Goal: Task Accomplishment & Management: Manage account settings

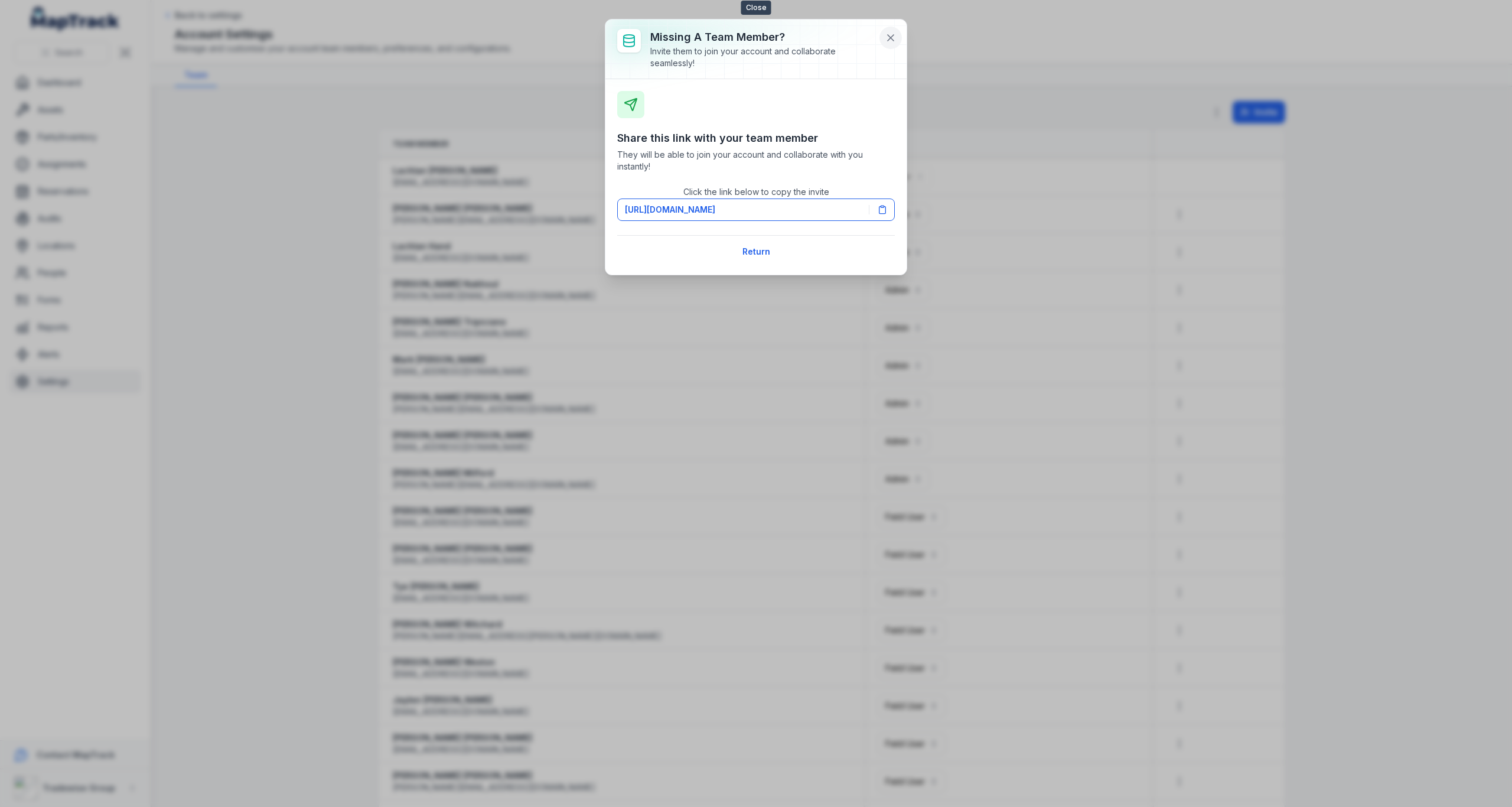
click at [891, 33] on icon at bounding box center [891, 38] width 12 height 12
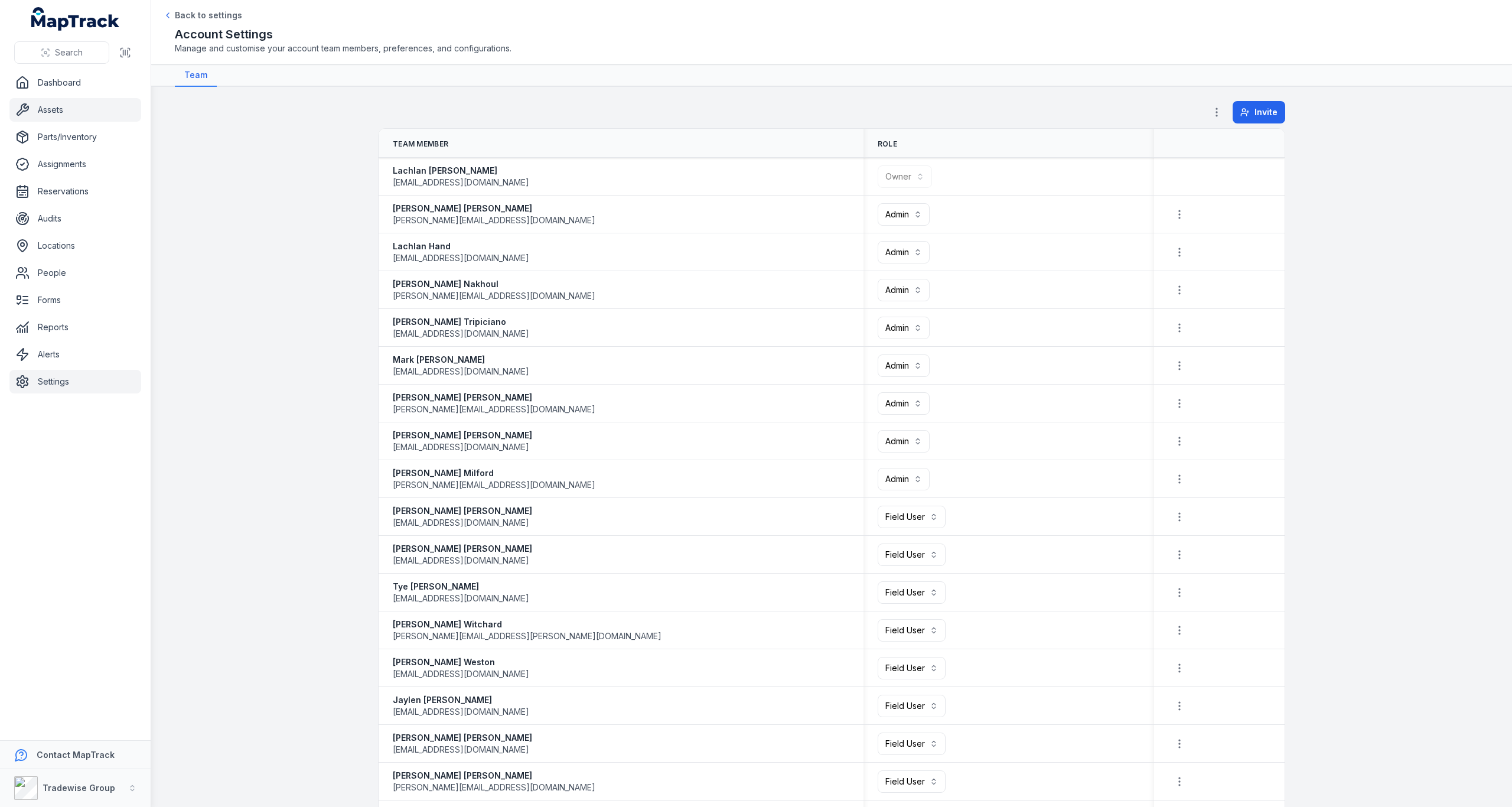
click at [73, 116] on link "Assets" at bounding box center [75, 110] width 132 height 24
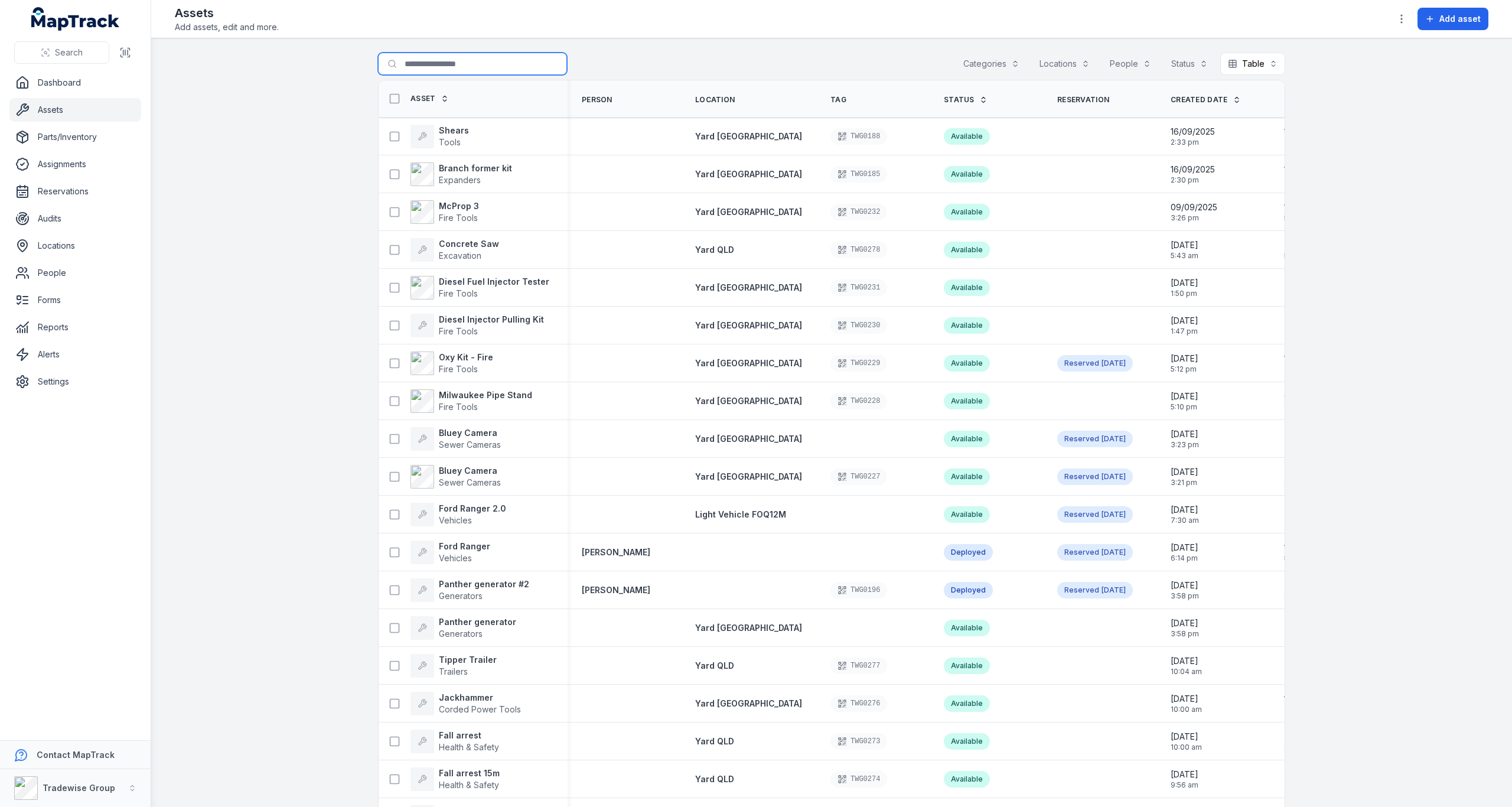
click at [437, 62] on input "Search for assets" at bounding box center [473, 64] width 189 height 23
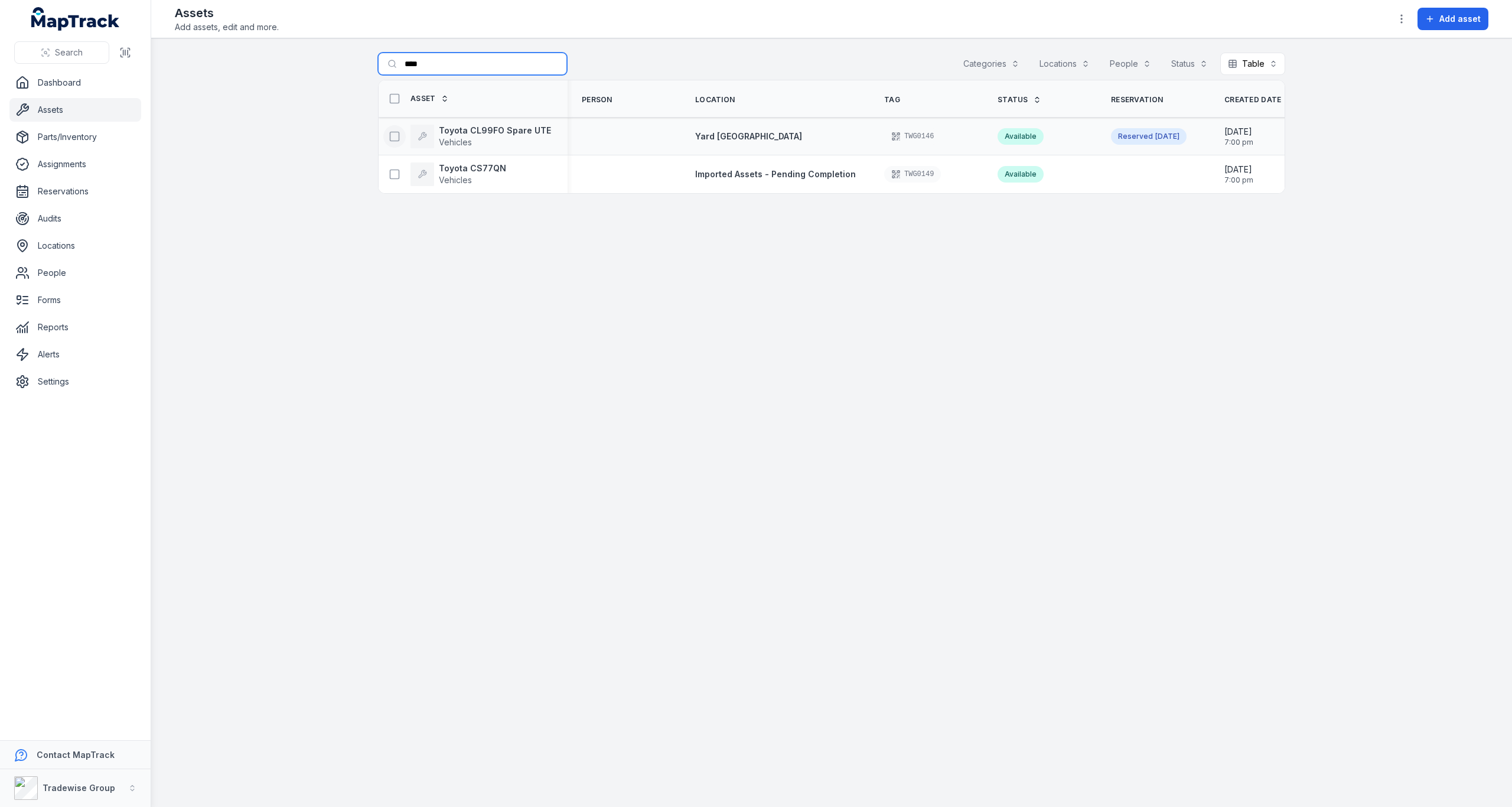
type input "****"
click at [396, 135] on icon at bounding box center [395, 137] width 12 height 12
click at [878, 780] on icon "button" at bounding box center [883, 779] width 12 height 12
click at [870, 750] on div "Archive" at bounding box center [874, 747] width 133 height 21
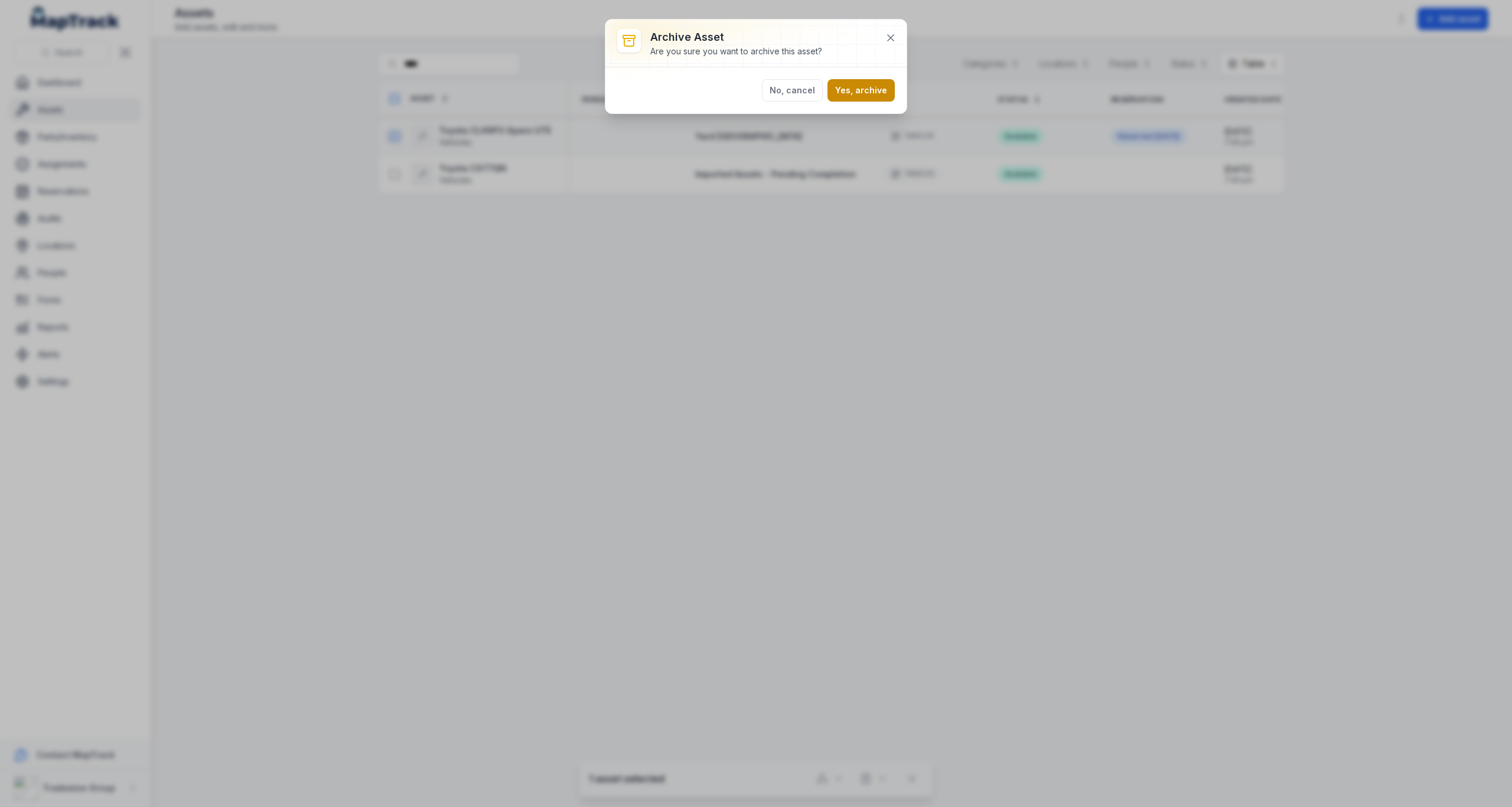
click at [872, 91] on button "Yes, archive" at bounding box center [862, 90] width 68 height 23
